Goal: Transaction & Acquisition: Purchase product/service

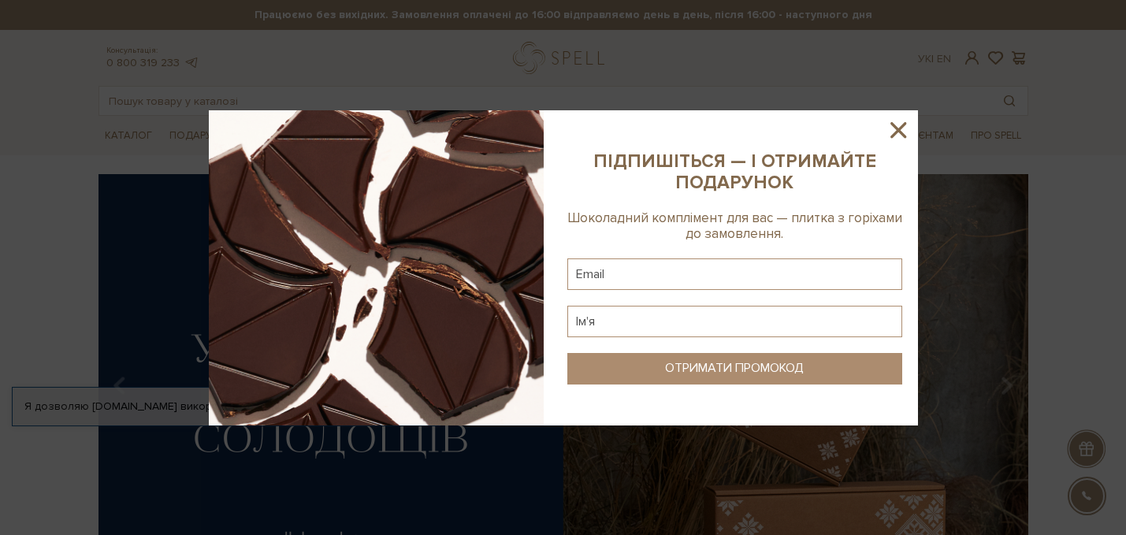
click at [897, 135] on icon at bounding box center [898, 130] width 27 height 27
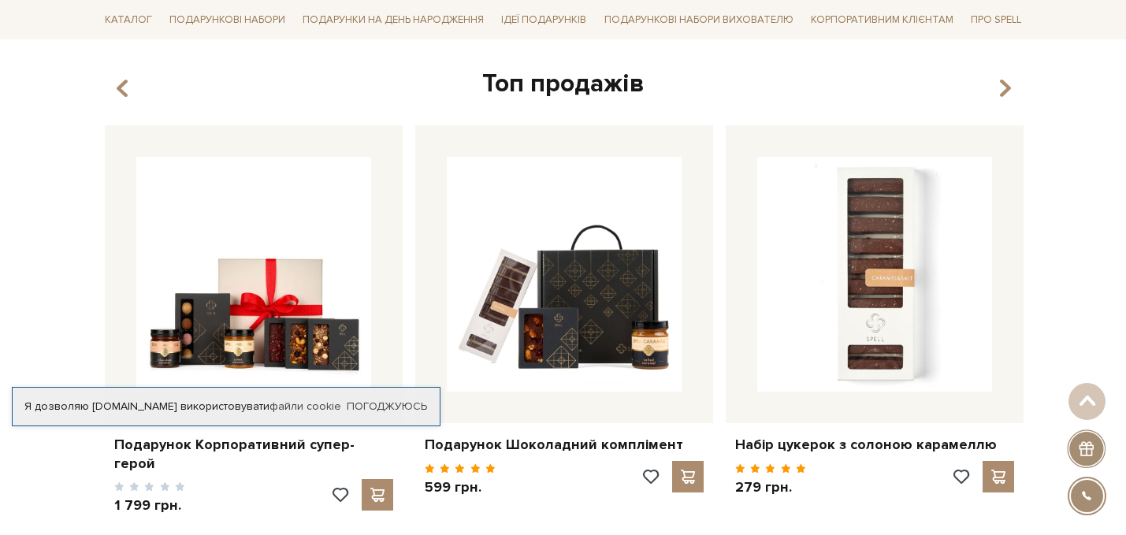
scroll to position [572, 0]
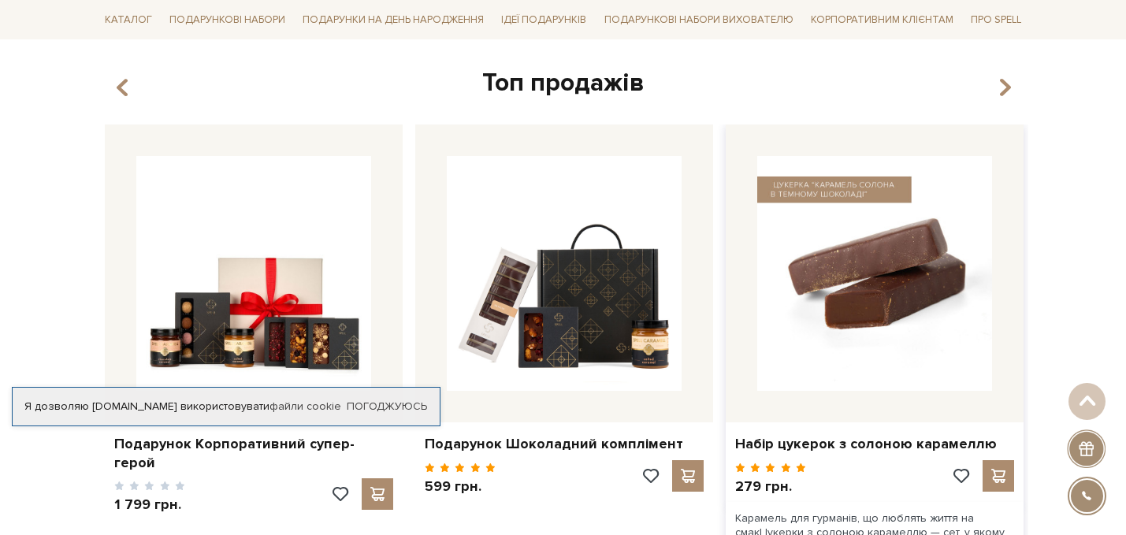
click at [848, 234] on img at bounding box center [874, 273] width 235 height 235
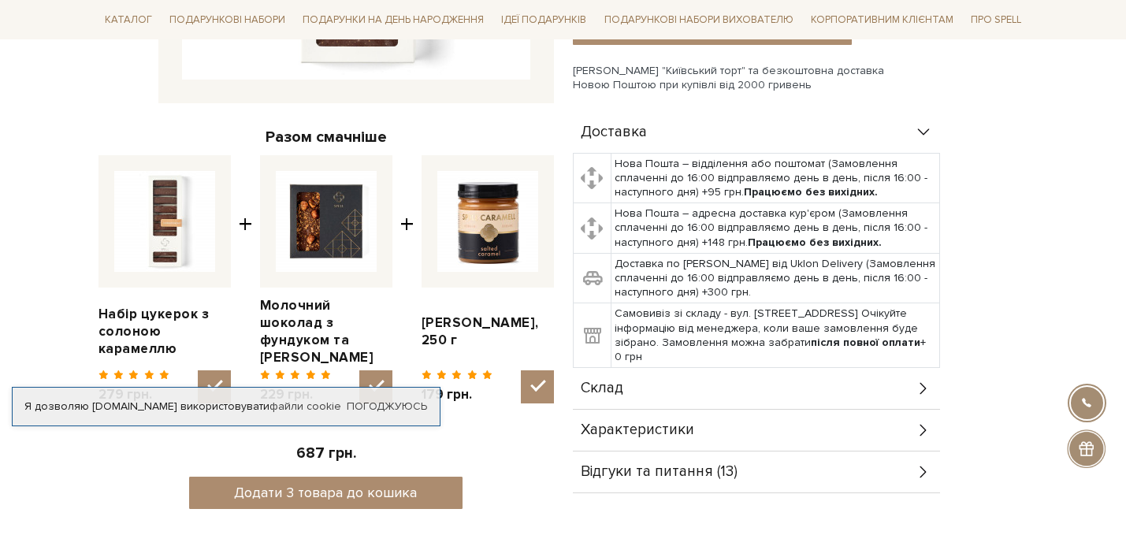
scroll to position [497, 0]
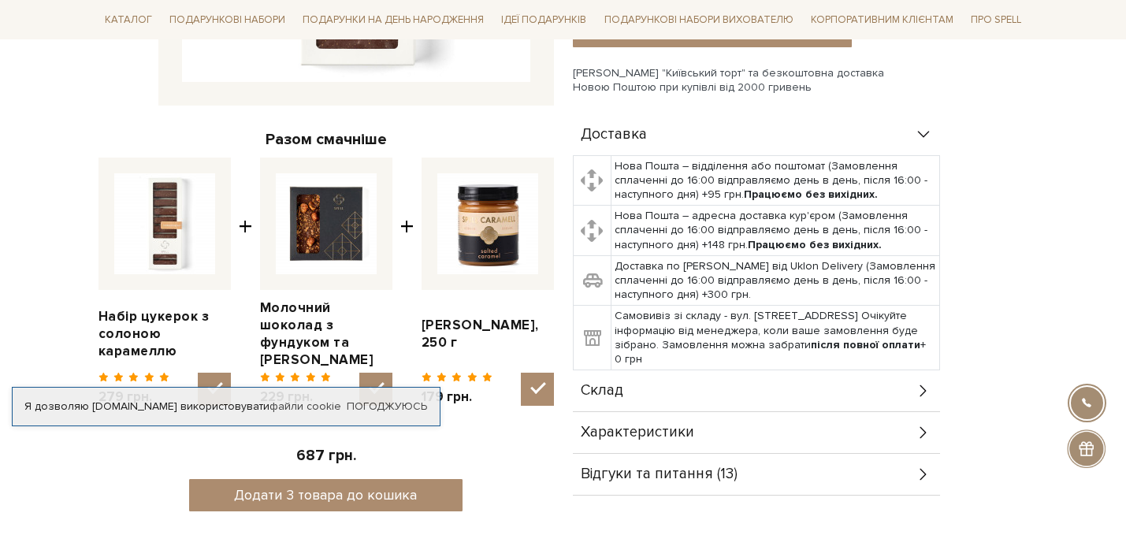
click at [911, 429] on div "Характеристики" at bounding box center [756, 432] width 367 height 41
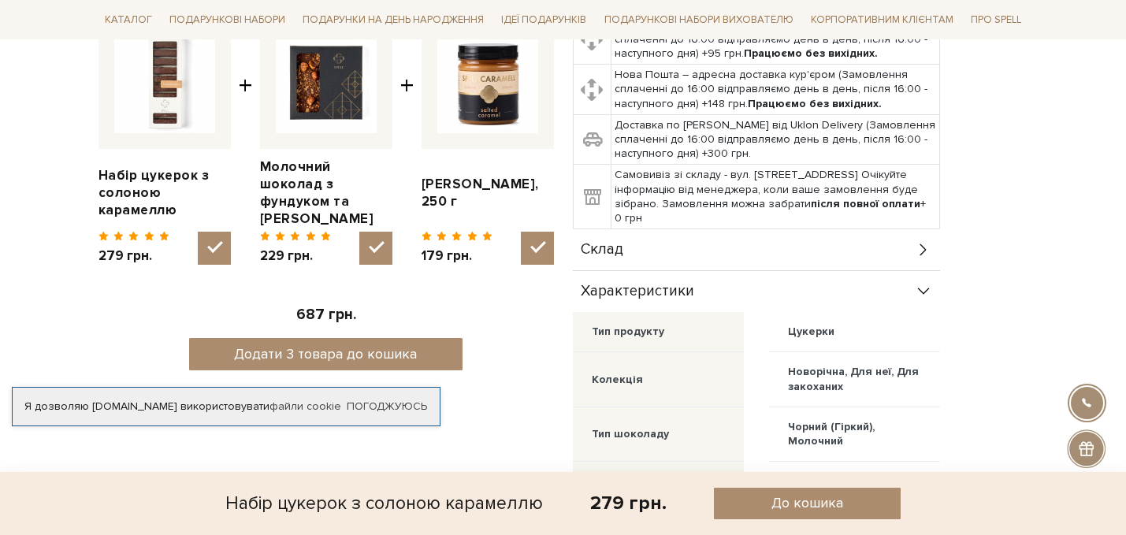
scroll to position [637, 0]
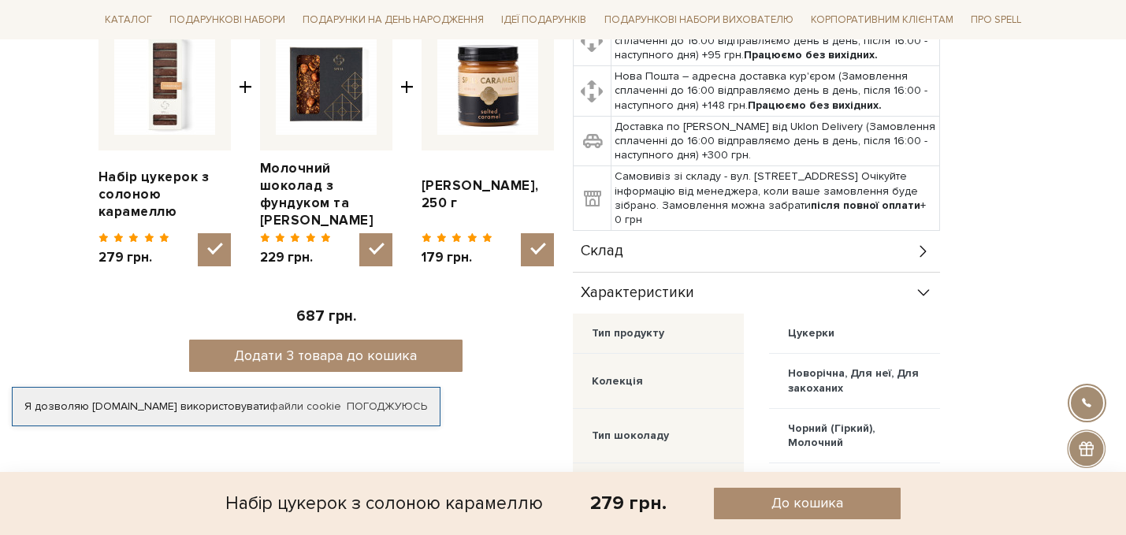
click at [915, 250] on icon at bounding box center [923, 251] width 17 height 17
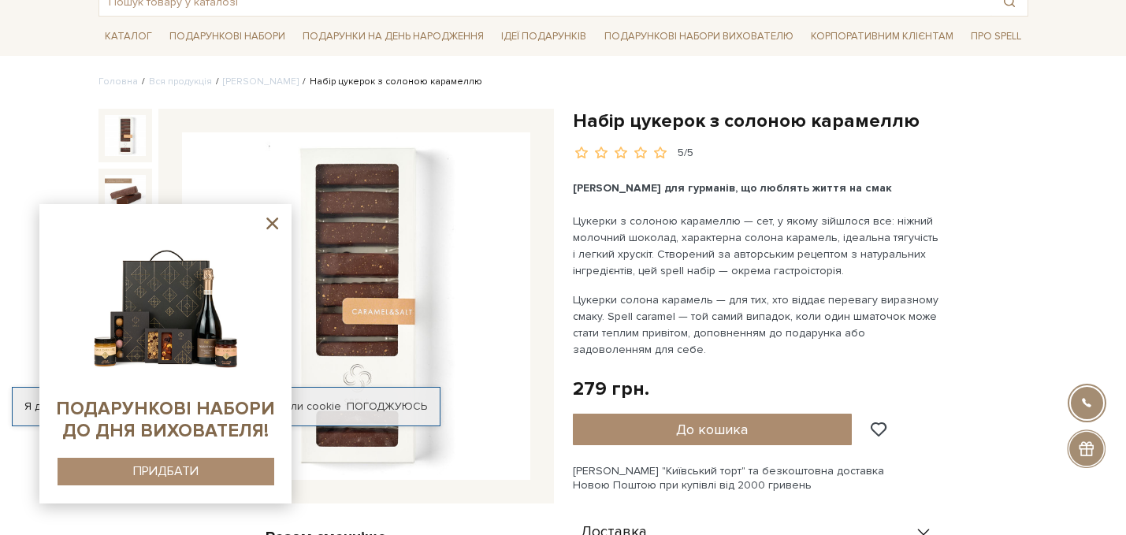
scroll to position [95, 0]
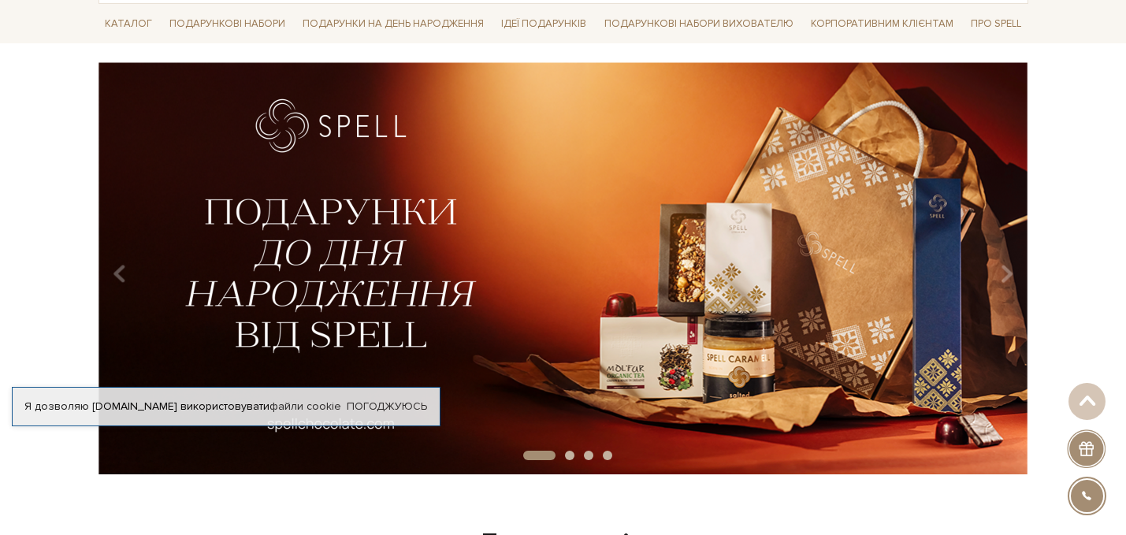
scroll to position [114, 0]
